Goal: Transaction & Acquisition: Purchase product/service

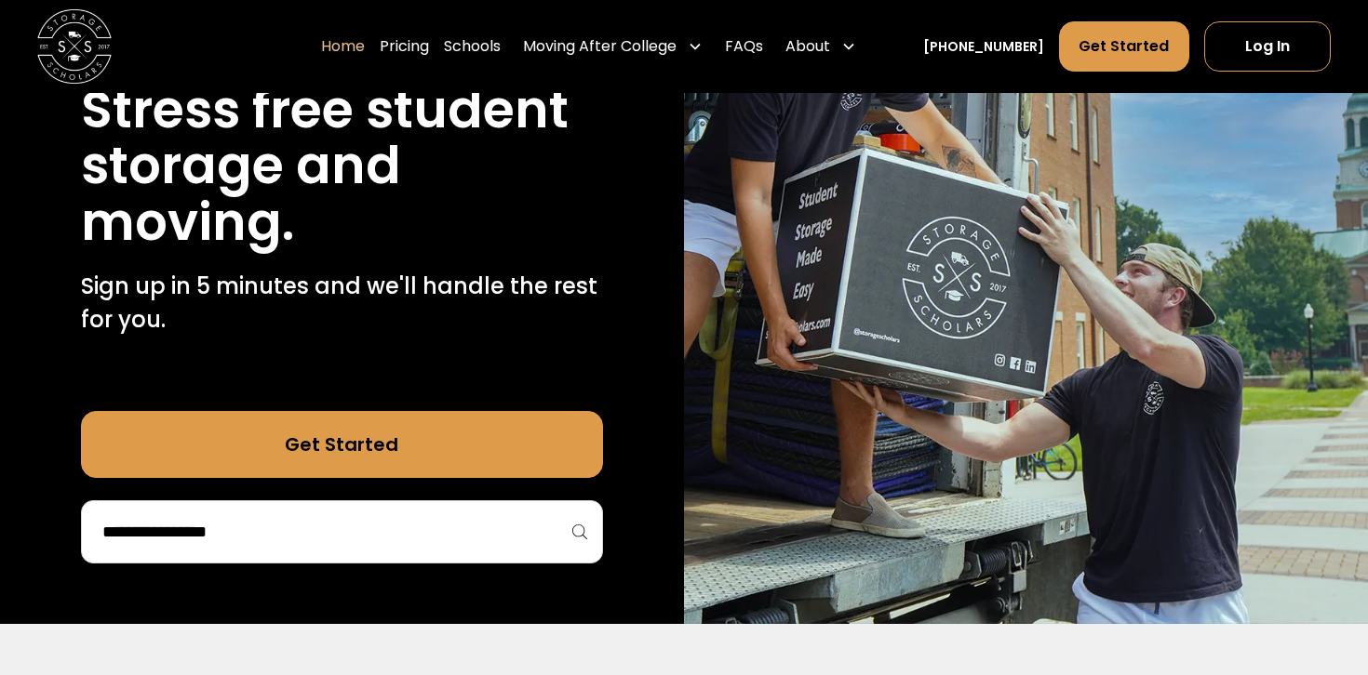
scroll to position [261, 0]
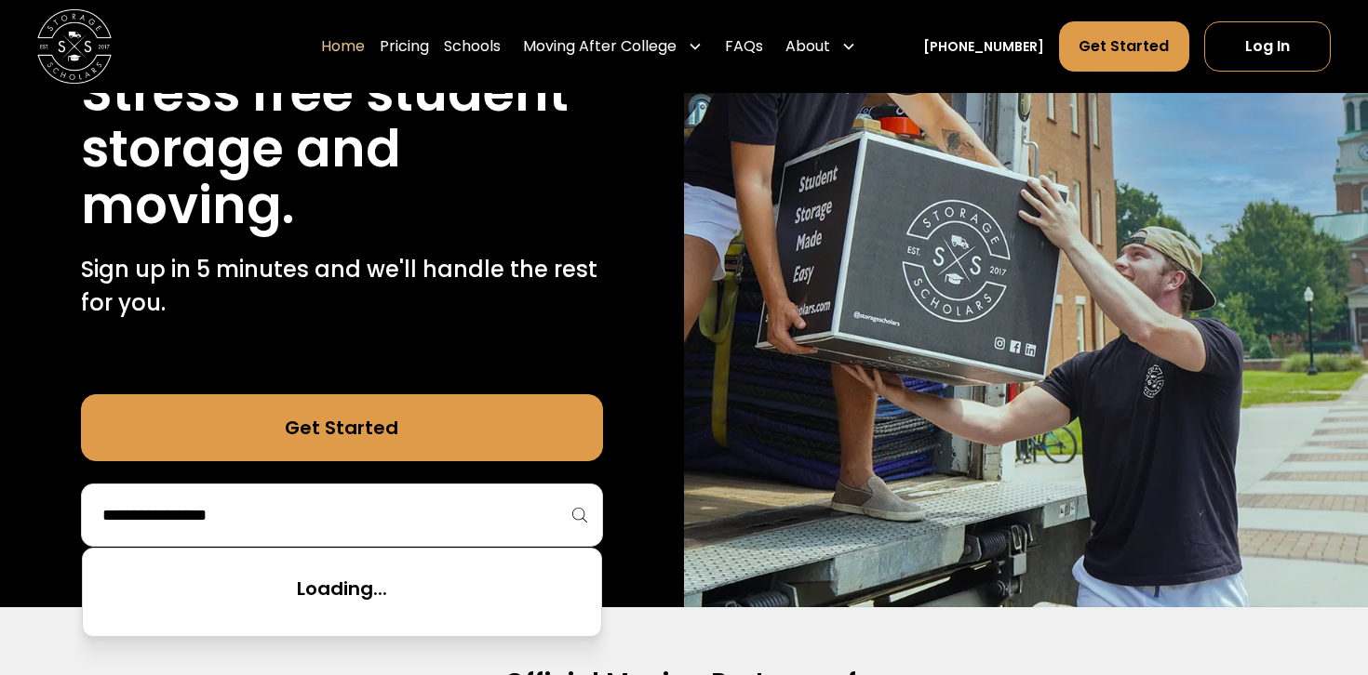
click at [517, 514] on input "search" at bounding box center [341, 516] width 483 height 32
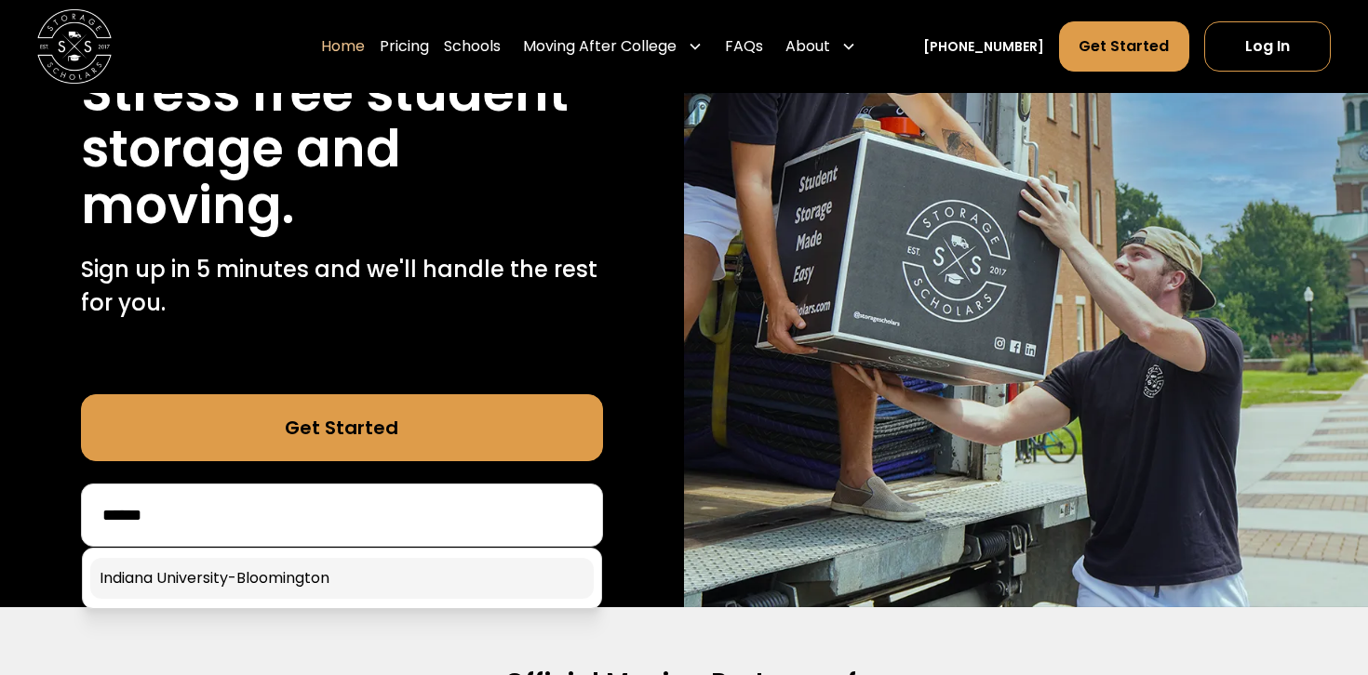
type input "******"
click at [450, 582] on link at bounding box center [341, 578] width 503 height 41
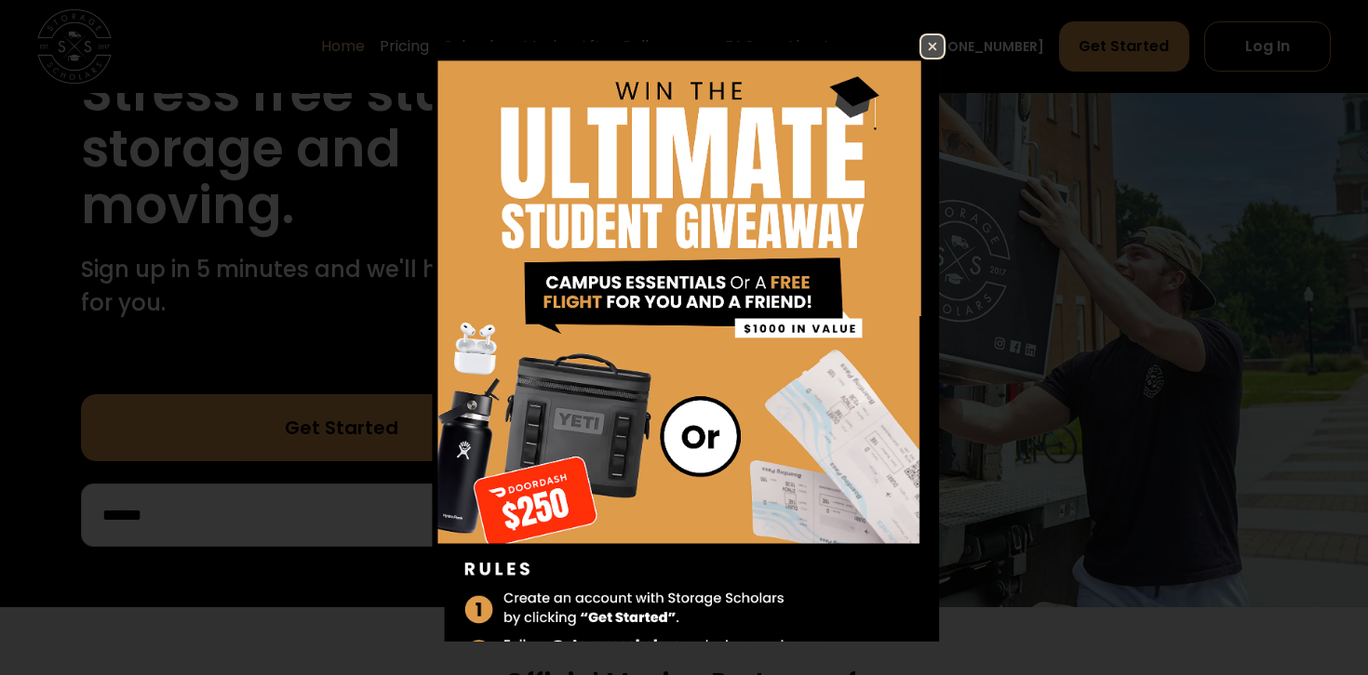
click at [927, 51] on img at bounding box center [932, 46] width 22 height 22
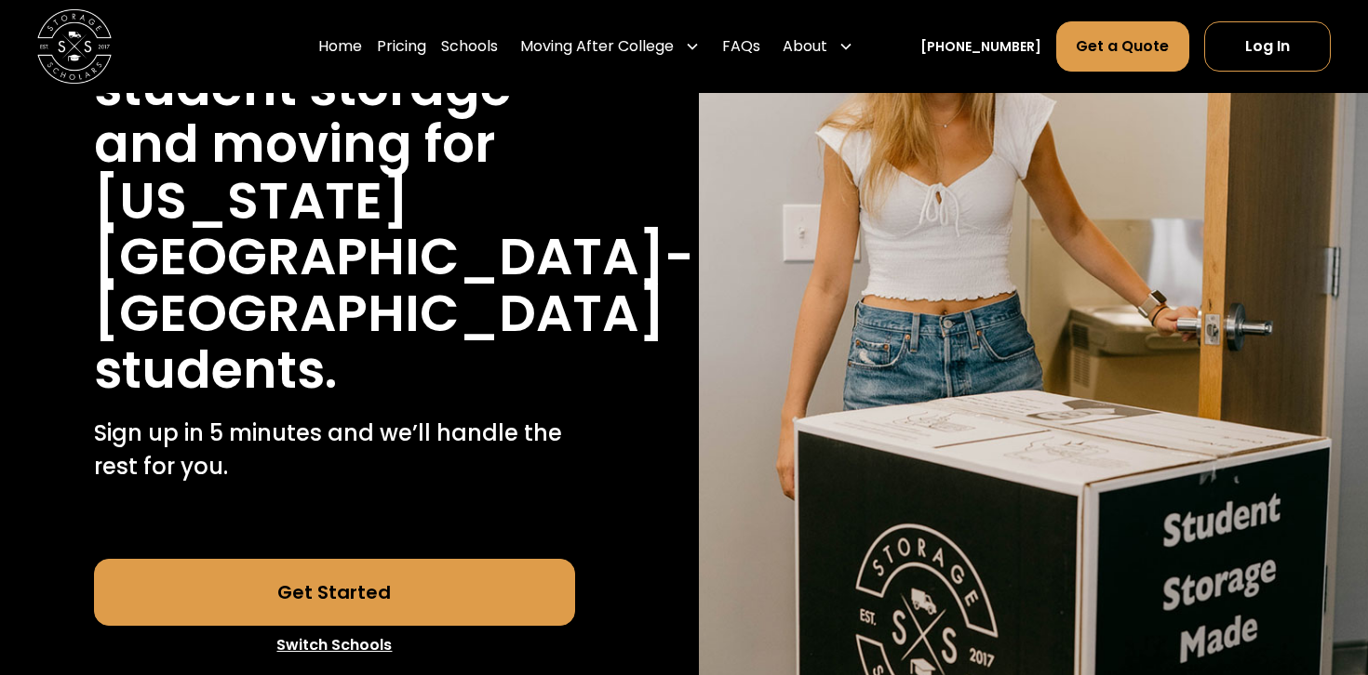
scroll to position [421, 0]
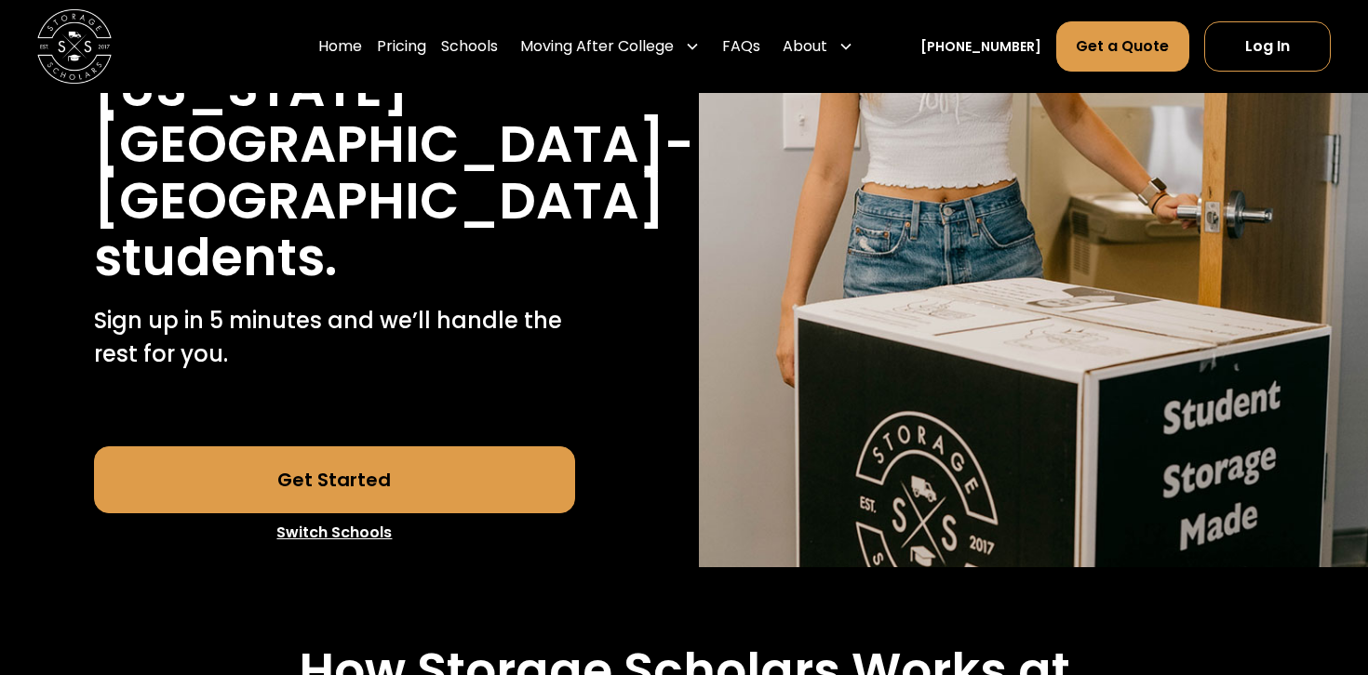
click at [442, 479] on link "Get Started" at bounding box center [335, 480] width 482 height 67
